Goal: Navigation & Orientation: Understand site structure

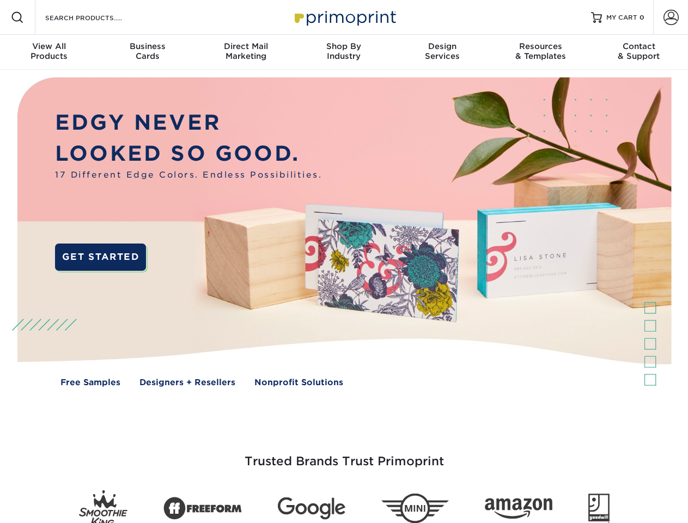
click at [344, 261] on img at bounding box center [343, 240] width 681 height 340
click at [17, 17] on span at bounding box center [17, 17] width 13 height 13
click at [671, 17] on span at bounding box center [671, 17] width 15 height 15
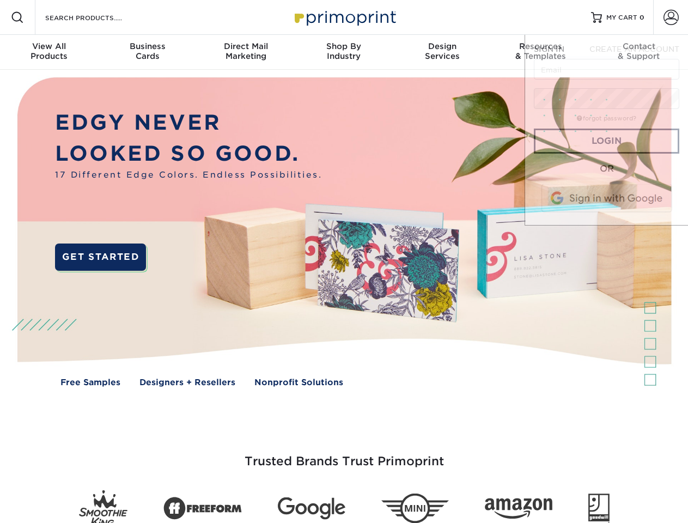
click at [49, 52] on div "View All Products" at bounding box center [49, 51] width 98 height 20
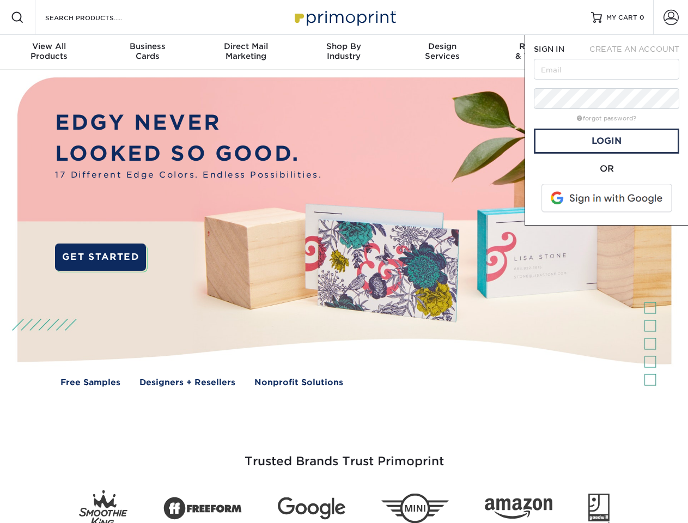
click at [147, 52] on div "Business Cards" at bounding box center [147, 51] width 98 height 20
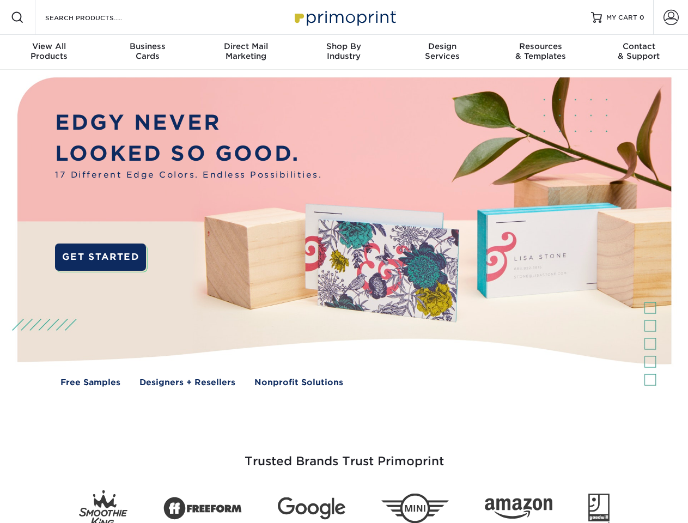
click at [246, 52] on div "Direct Mail Marketing" at bounding box center [246, 51] width 98 height 20
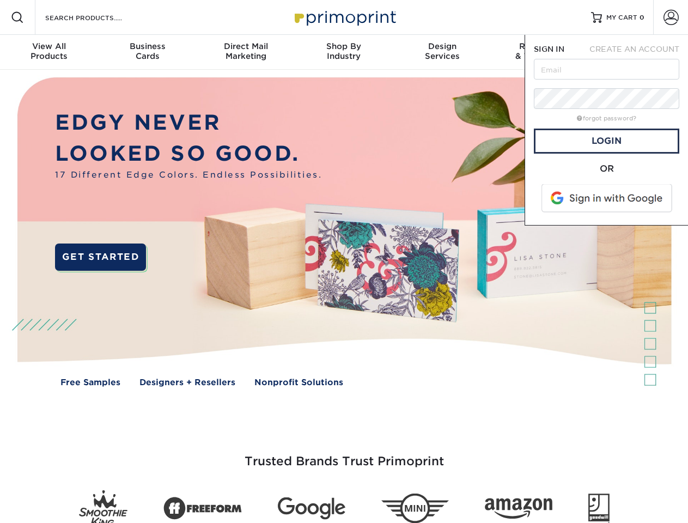
click at [344, 52] on div "Shop By Industry" at bounding box center [344, 51] width 98 height 20
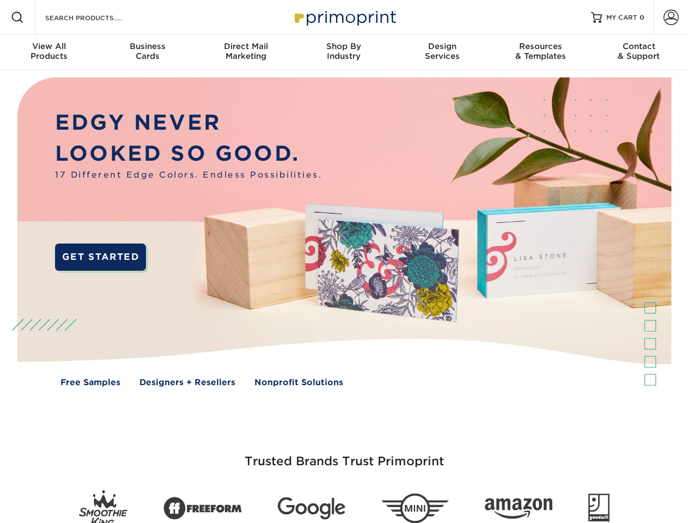
click at [442, 52] on div "Design Services" at bounding box center [442, 51] width 98 height 20
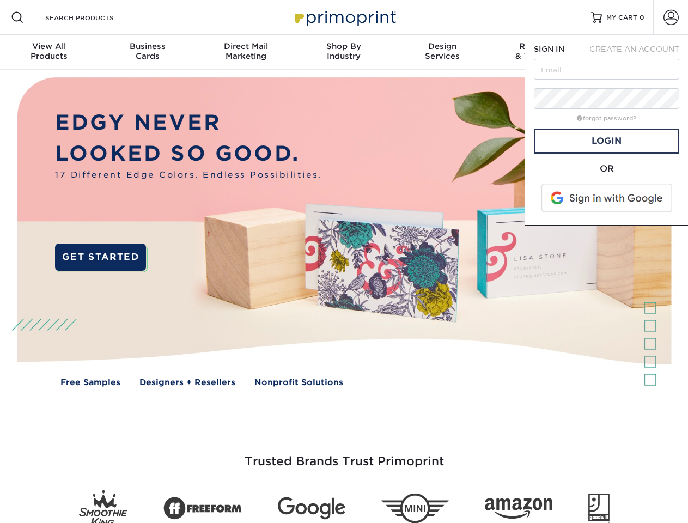
click at [540, 52] on span "SIGN IN" at bounding box center [549, 49] width 31 height 9
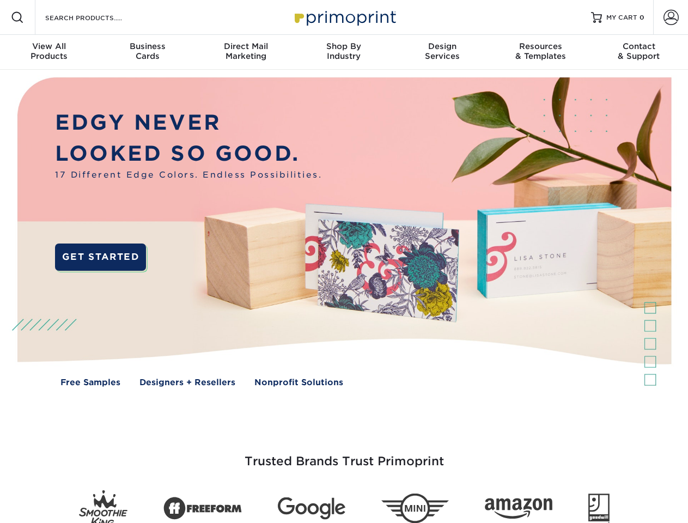
click at [639, 52] on div "Contact & Support" at bounding box center [639, 51] width 98 height 20
